Goal: Task Accomplishment & Management: Manage account settings

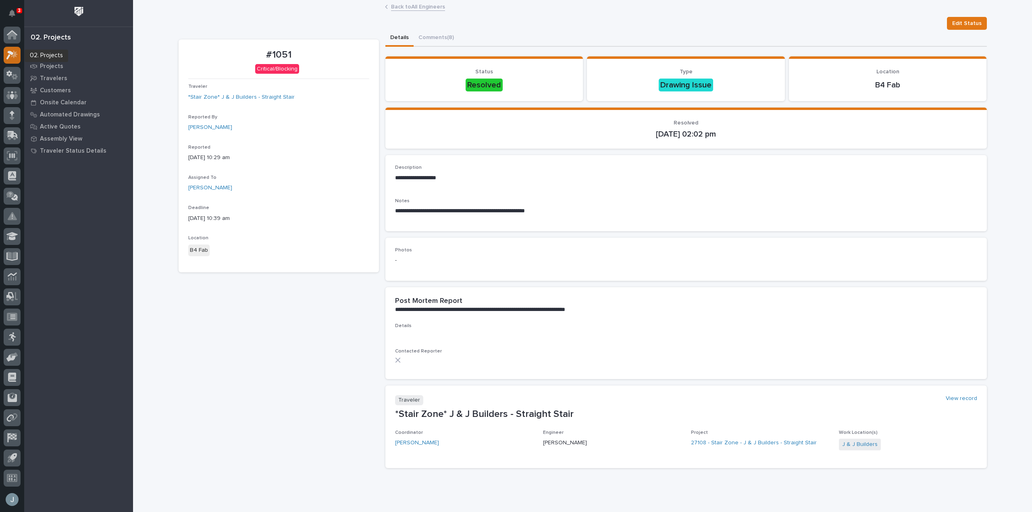
click at [13, 52] on icon at bounding box center [12, 54] width 12 height 9
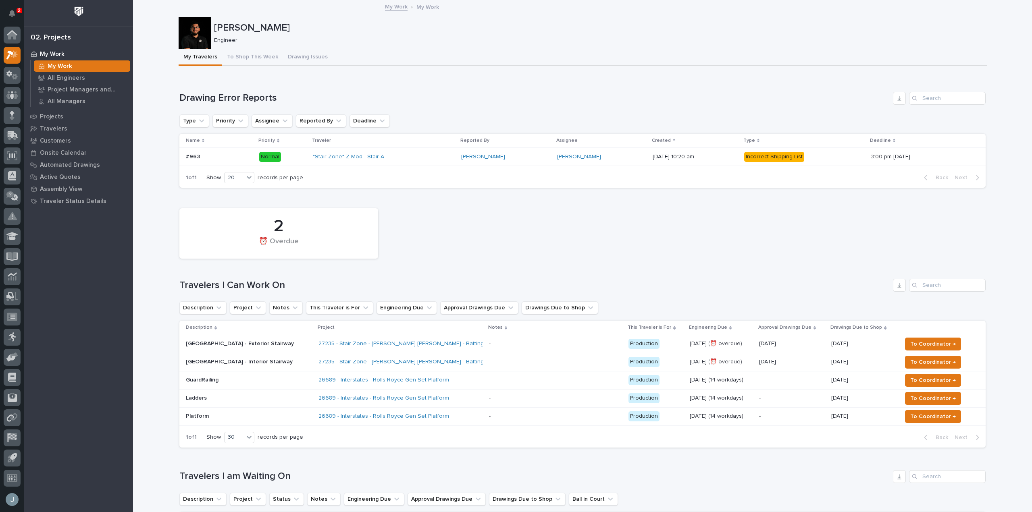
scroll to position [448, 0]
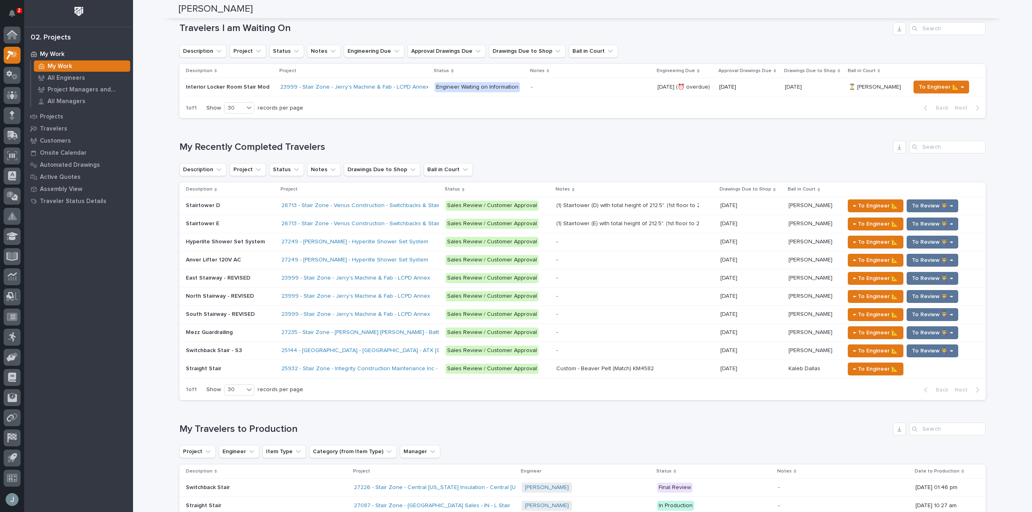
drag, startPoint x: 1021, startPoint y: 137, endPoint x: 142, endPoint y: 41, distance: 884.1
click at [142, 41] on div "Loading... Saving… Loading... Saving… [PERSON_NAME] [PERSON_NAME] Engineer Sorr…" at bounding box center [582, 239] width 899 height 1375
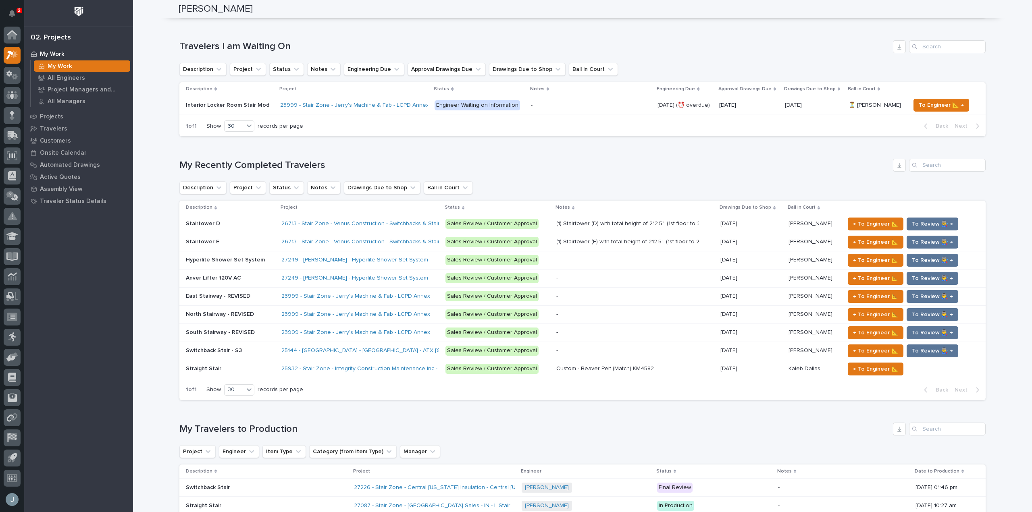
click at [19, 12] on p "3" at bounding box center [19, 11] width 3 height 6
click at [391, 152] on div "Loading... Saving… My Recently Completed Travelers Description Project Status N…" at bounding box center [582, 275] width 806 height 264
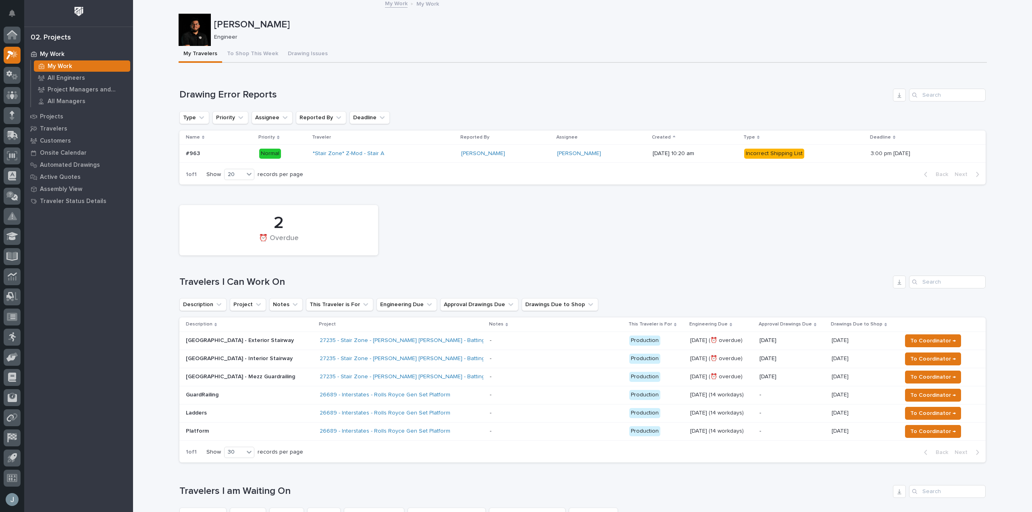
scroll to position [0, 0]
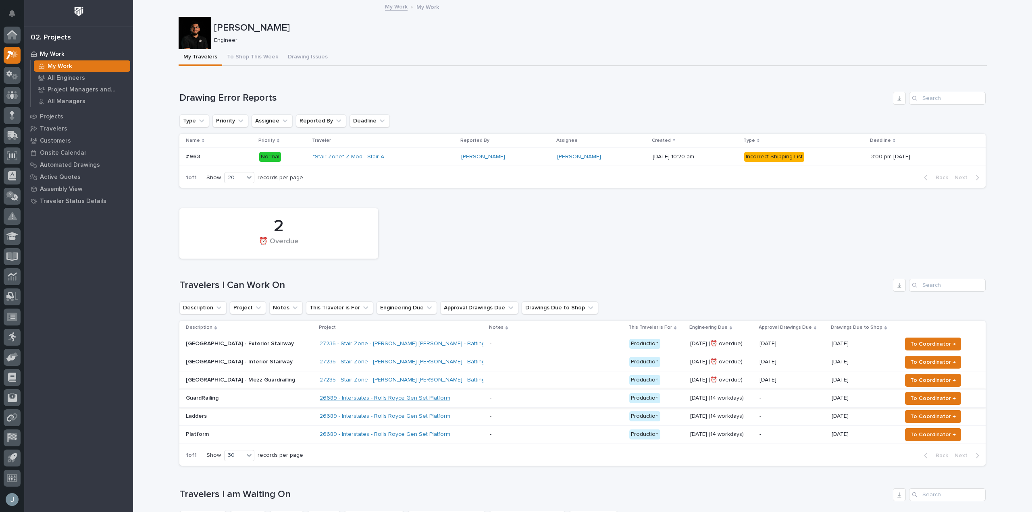
click at [439, 397] on link "26689 - Interstates - Rolls Royce Gen Set Platform" at bounding box center [385, 398] width 131 height 7
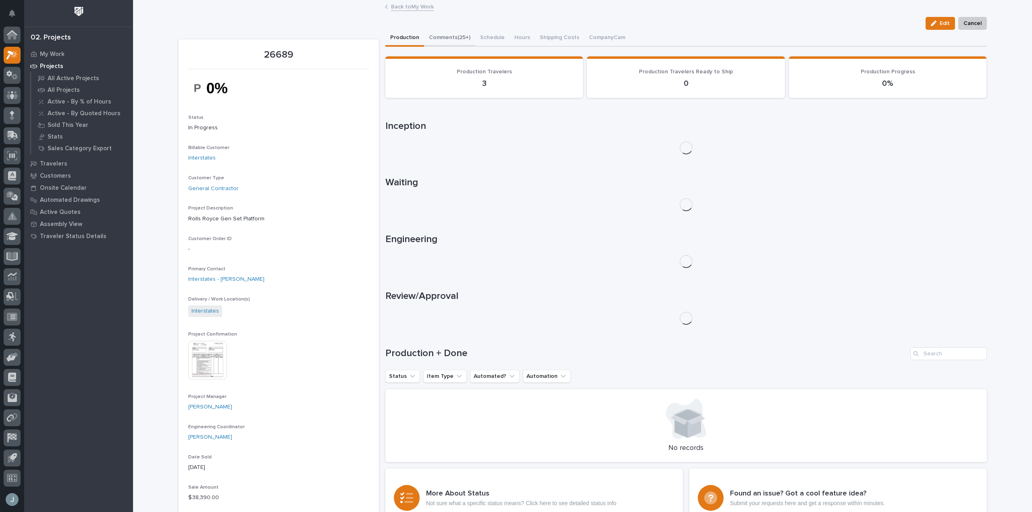
click at [461, 33] on button "Comments (25+)" at bounding box center [449, 38] width 51 height 17
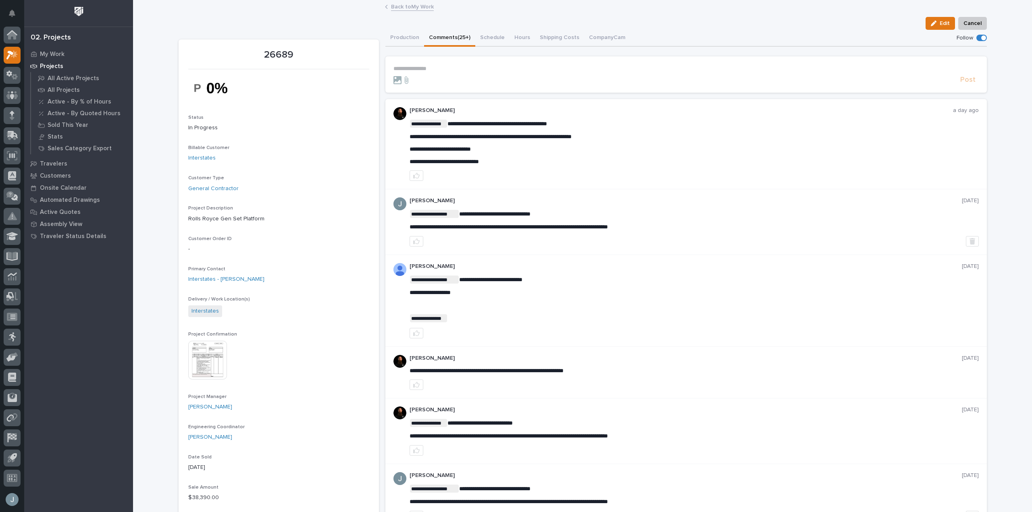
click at [488, 76] on div at bounding box center [676, 80] width 564 height 8
click at [464, 67] on p "**********" at bounding box center [686, 68] width 585 height 7
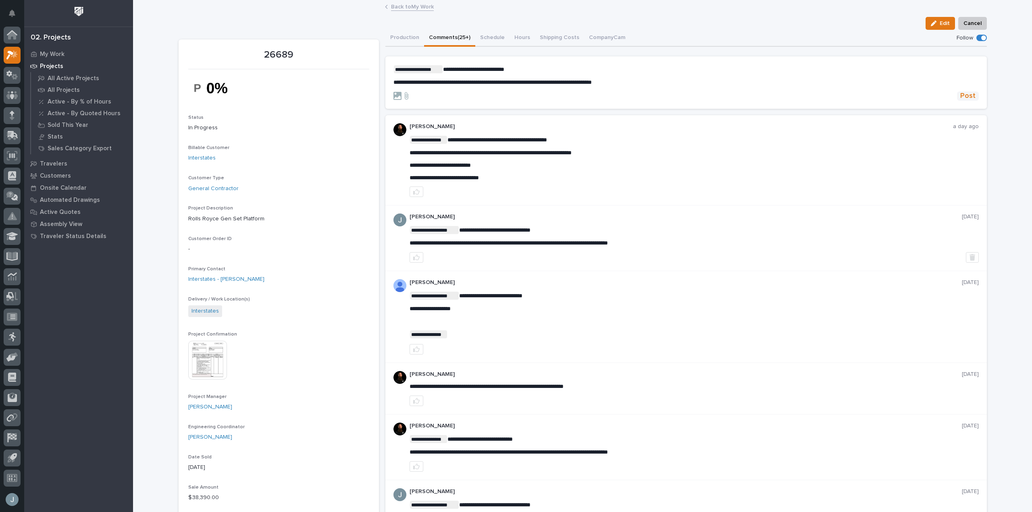
click at [960, 94] on span "Post" at bounding box center [967, 96] width 15 height 9
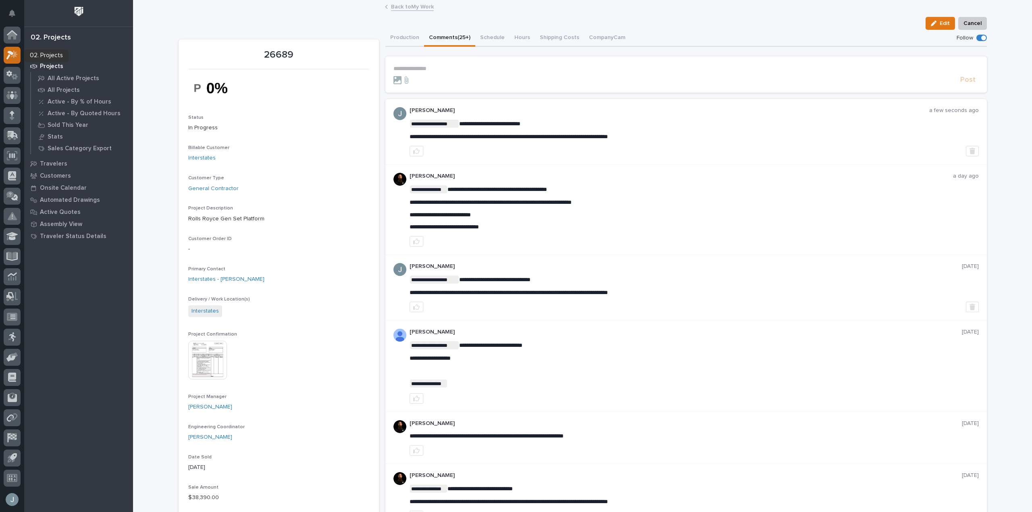
click at [14, 48] on div at bounding box center [12, 55] width 17 height 17
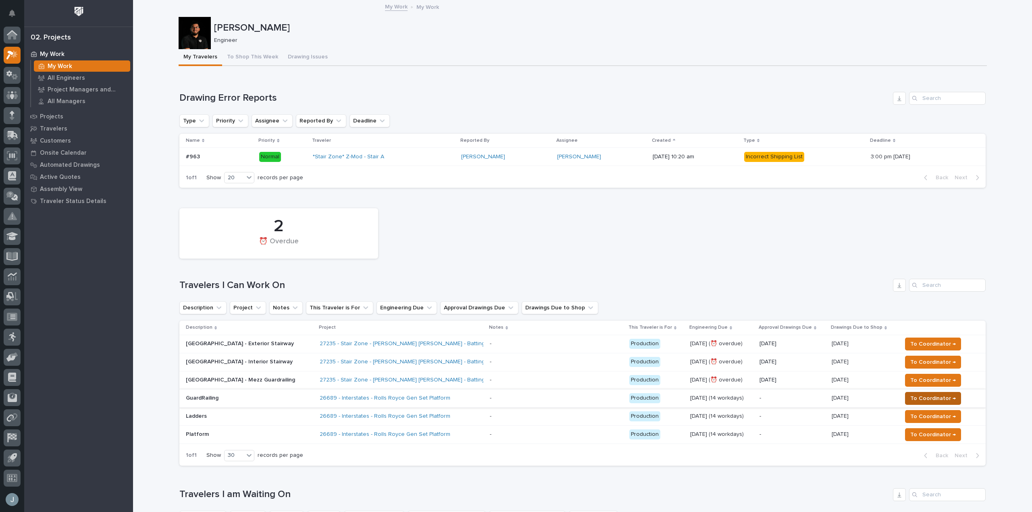
click at [922, 400] on span "To Coordinator →" at bounding box center [933, 399] width 46 height 10
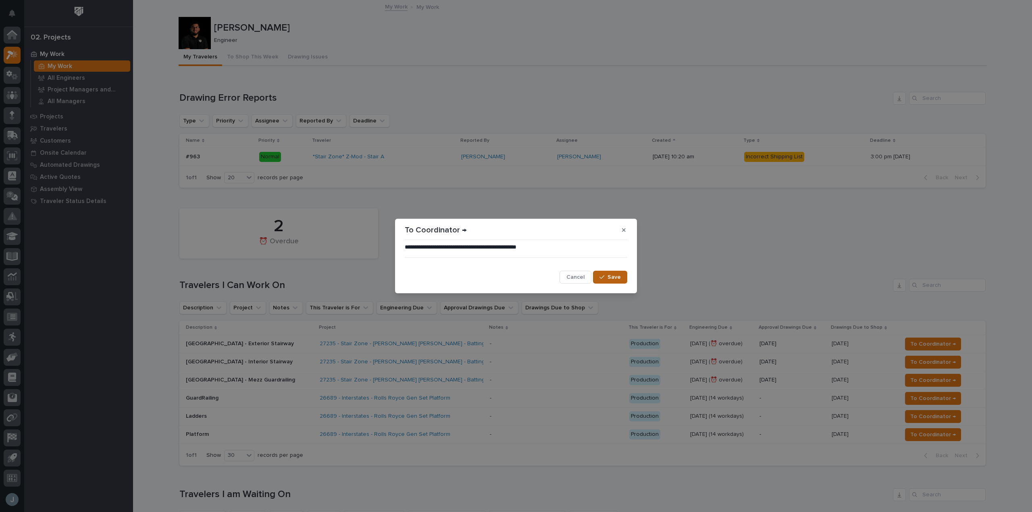
click at [614, 281] on span "Save" at bounding box center [614, 277] width 13 height 7
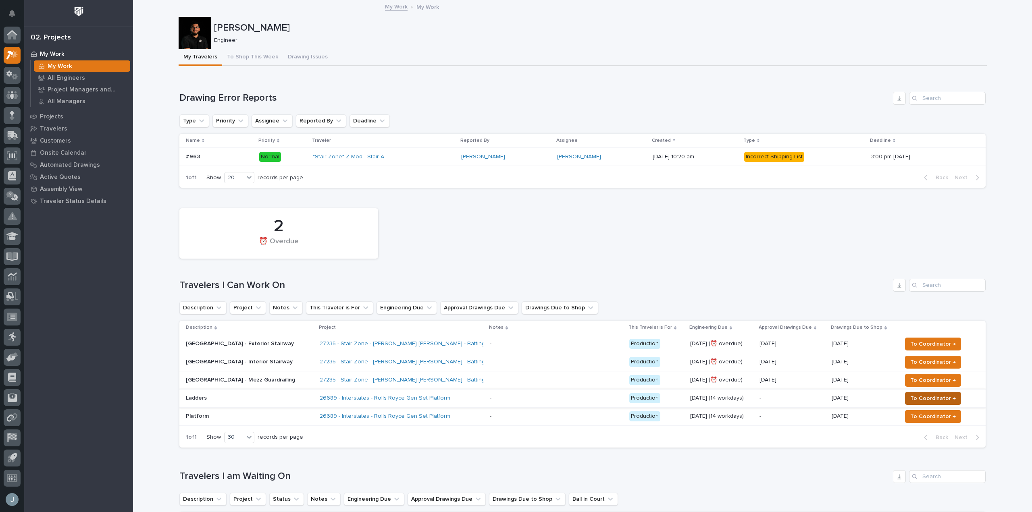
click at [945, 401] on span "To Coordinator →" at bounding box center [933, 399] width 46 height 10
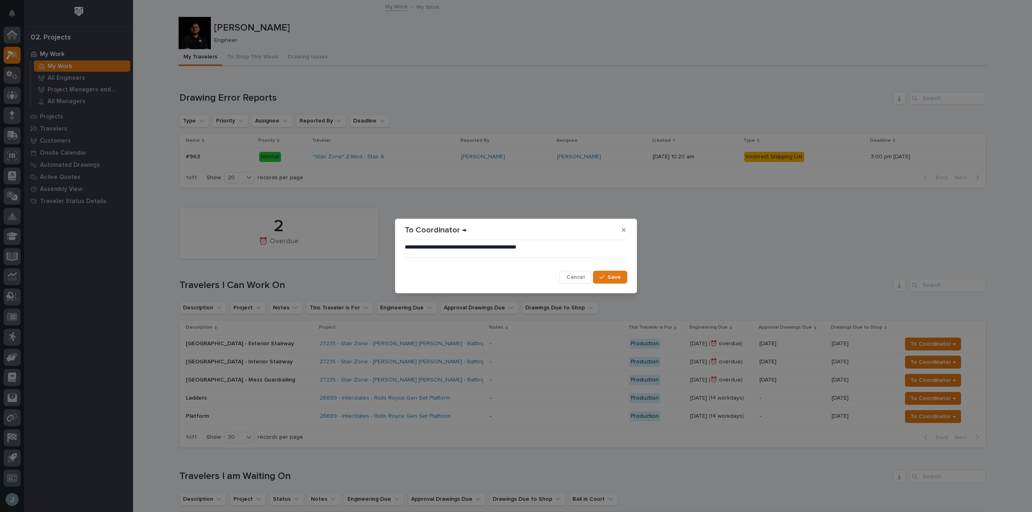
click at [624, 277] on button "Save" at bounding box center [610, 277] width 34 height 13
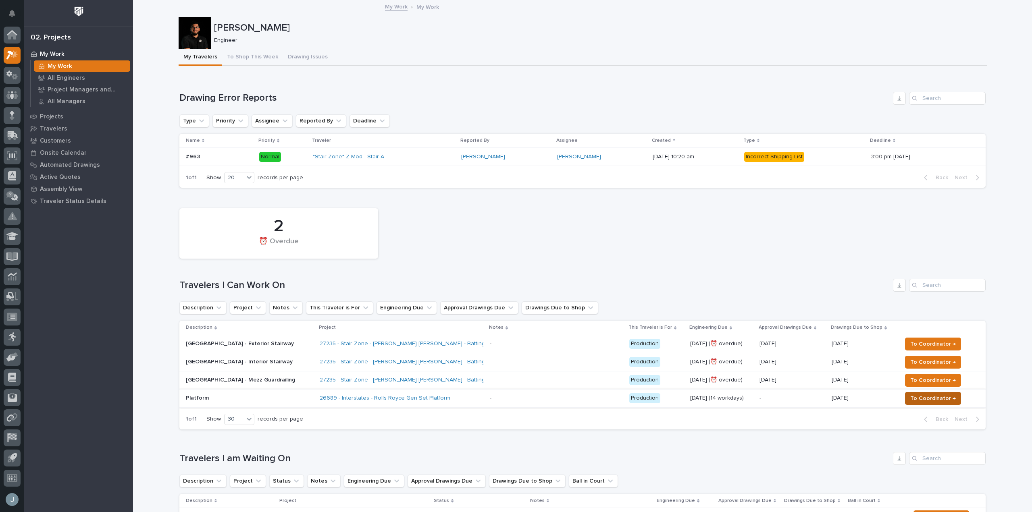
click at [927, 398] on span "To Coordinator →" at bounding box center [933, 399] width 46 height 10
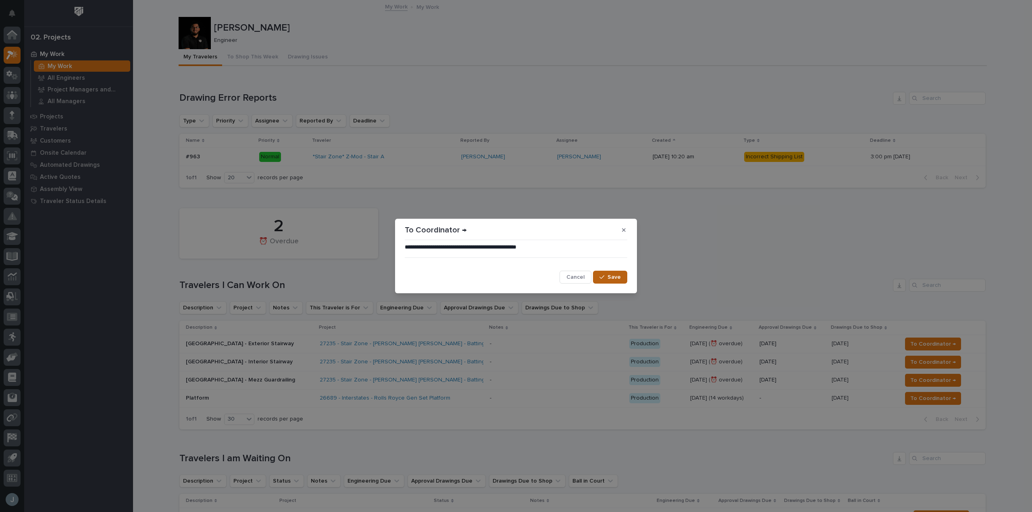
click at [610, 274] on span "Save" at bounding box center [614, 277] width 13 height 7
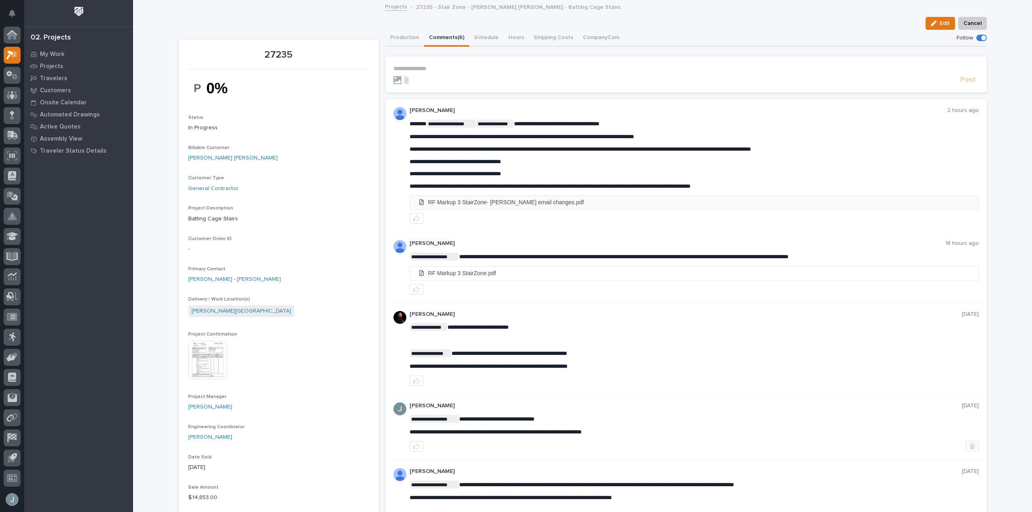
click at [521, 205] on li "RF Markup 3 StairZone- Brians email changes.pdf" at bounding box center [694, 202] width 568 height 13
